Goal: Transaction & Acquisition: Purchase product/service

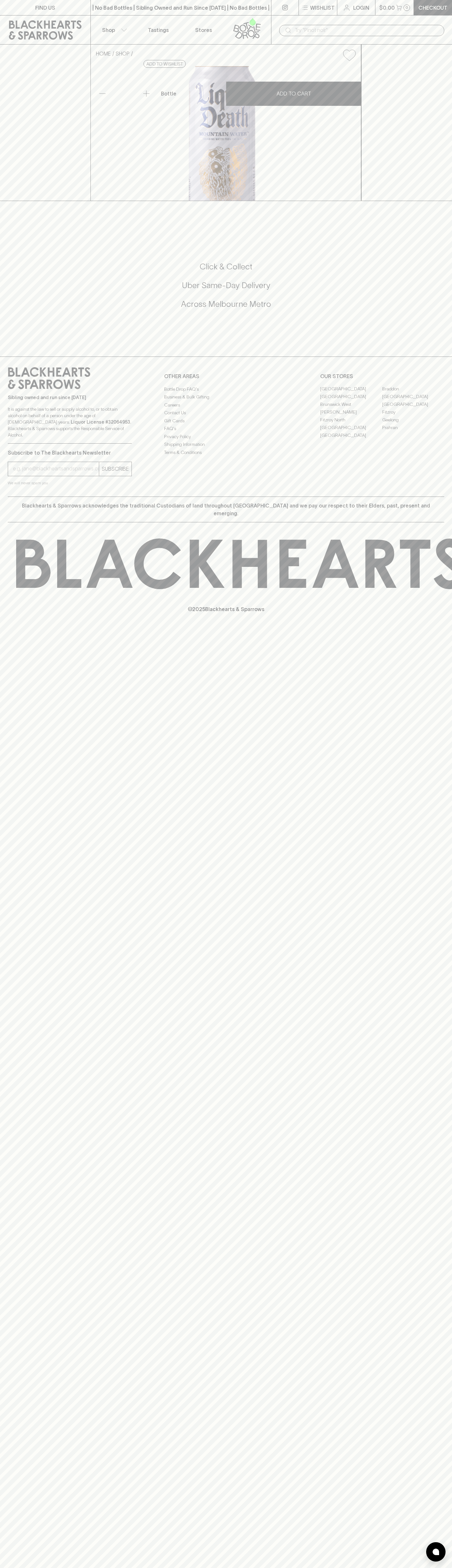
click at [163, 31] on p "Tastings" at bounding box center [158, 30] width 21 height 8
click at [443, 121] on div "HOME SHOP Liquid Death Mountain Water 500ml $5.00 Add to wishlist No Further Di…" at bounding box center [226, 122] width 452 height 156
click at [191, 1567] on html "FIND US | No Bad Bottles | Sibling Owned and Run Since [DATE] | No Bad Bottles …" at bounding box center [226, 784] width 452 height 1568
click at [29, 201] on div "HOME SHOP Liquid Death Mountain Water 500ml $5.00 Add to wishlist No Further Di…" at bounding box center [226, 122] width 452 height 156
